Goal: Transaction & Acquisition: Subscribe to service/newsletter

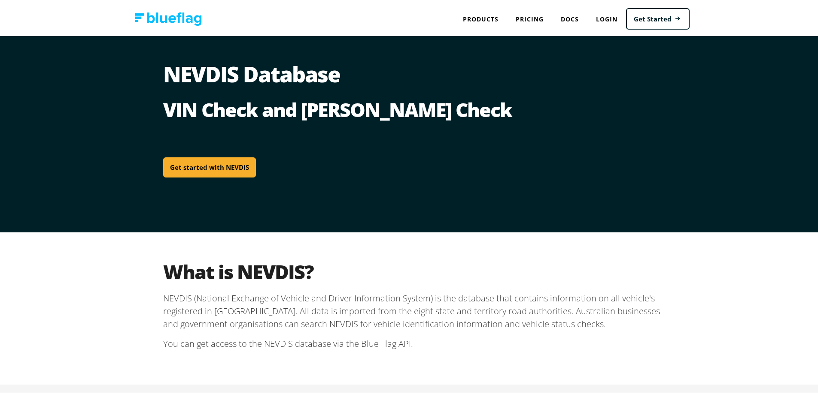
click at [207, 163] on link "Get started with NEVDIS" at bounding box center [209, 166] width 93 height 20
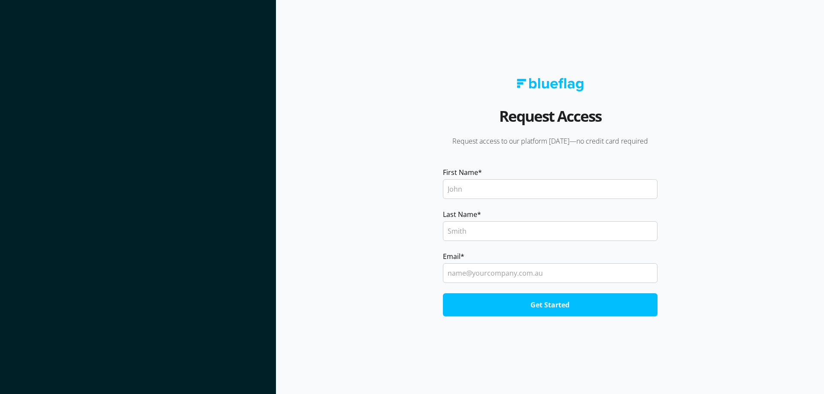
click at [503, 185] on input "First Name *" at bounding box center [550, 189] width 215 height 20
type input "[PERSON_NAME]"
type input "Holland"
type input "[PERSON_NAME][EMAIL_ADDRESS][DOMAIN_NAME]"
click at [557, 308] on input "Get Started" at bounding box center [550, 305] width 215 height 23
